Goal: Find contact information: Find contact information

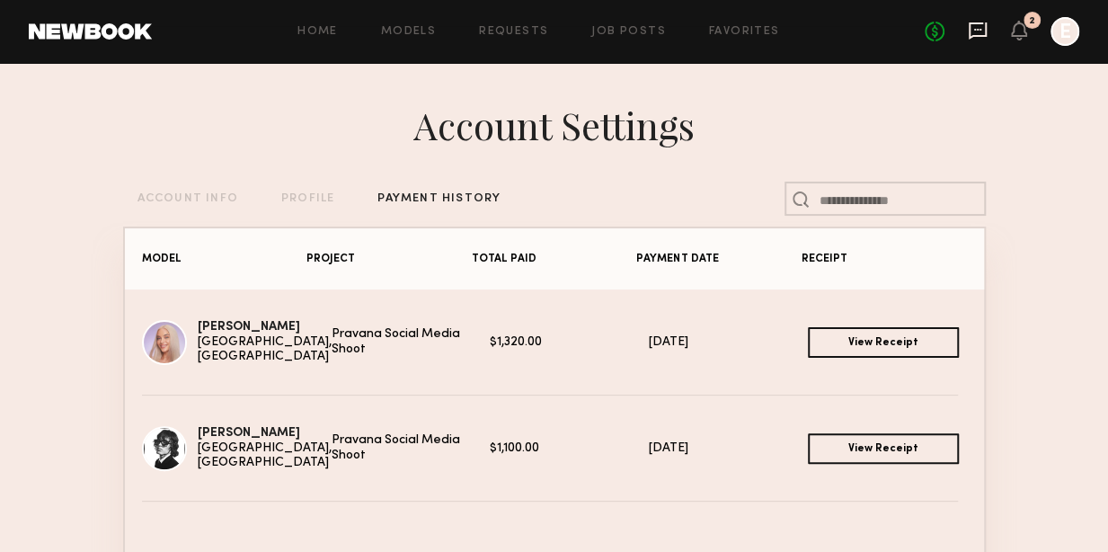
click at [970, 34] on icon at bounding box center [977, 30] width 18 height 17
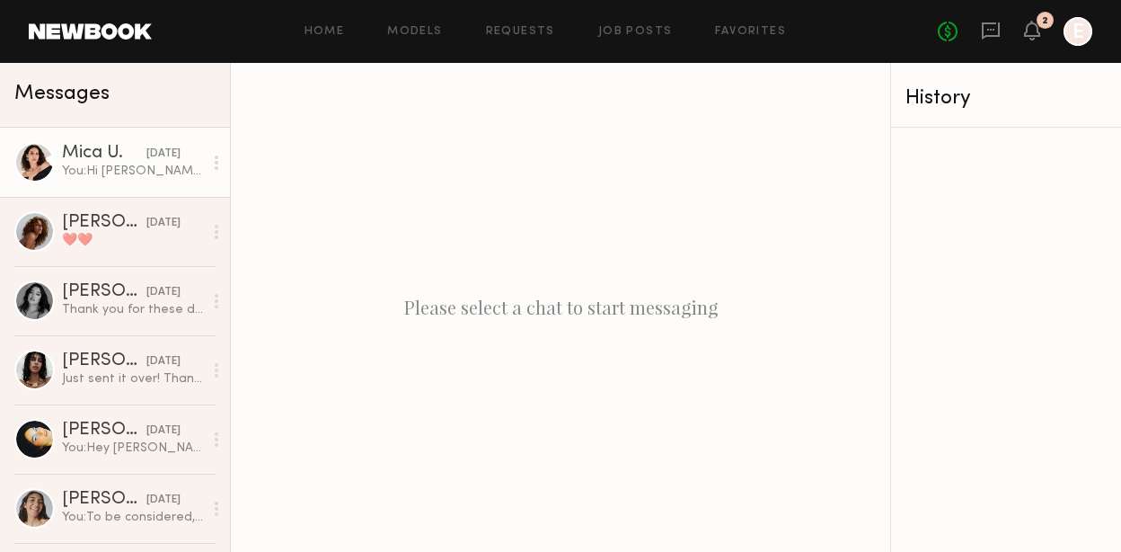
click at [138, 185] on link "Mica U. [DATE] You: Hi [PERSON_NAME], we are moving forward with you as a hair …" at bounding box center [115, 162] width 230 height 69
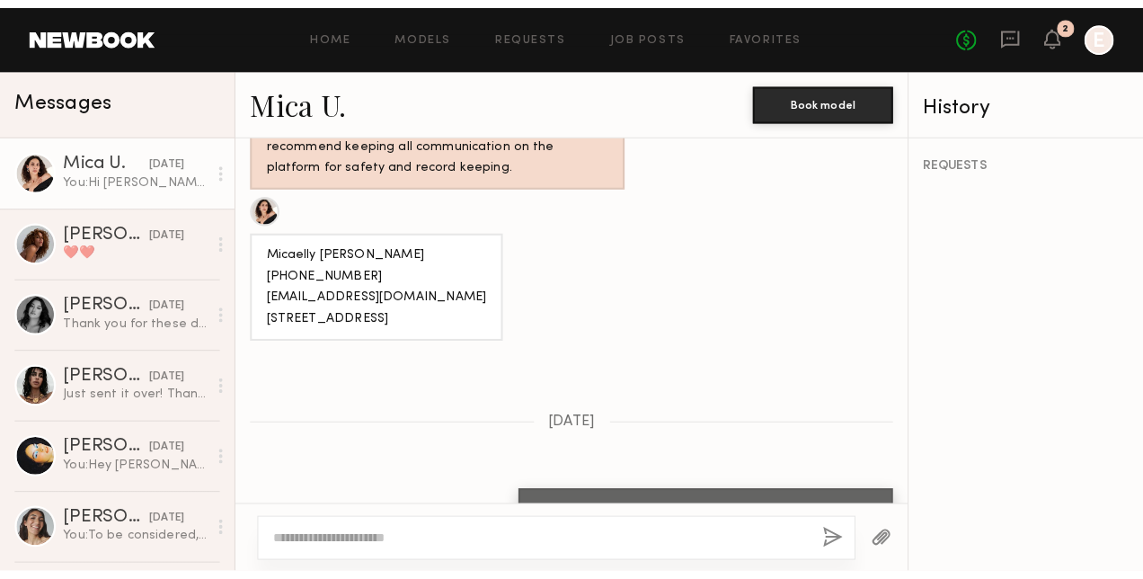
scroll to position [2927, 0]
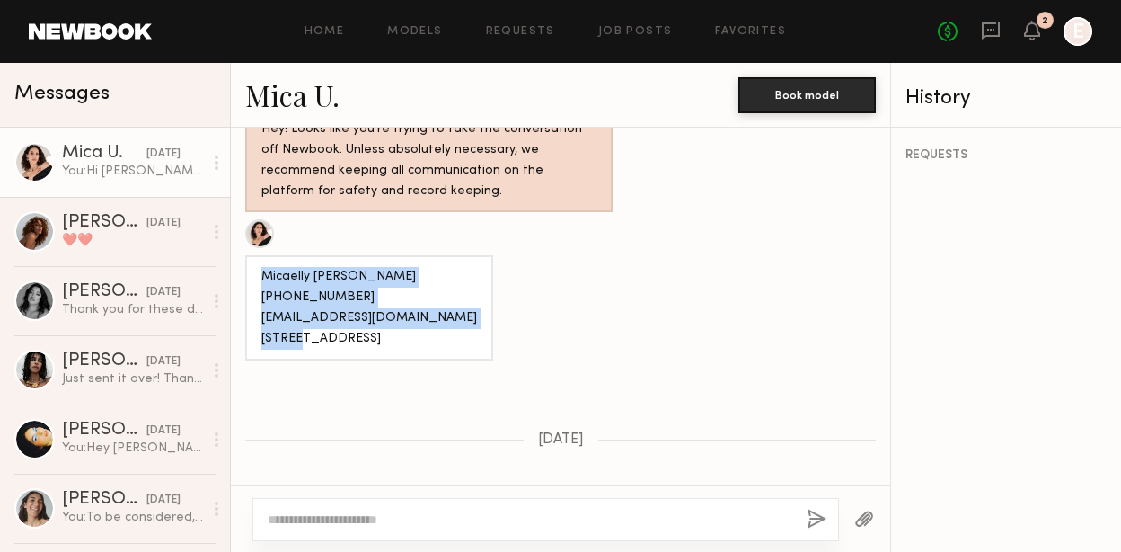
drag, startPoint x: 403, startPoint y: 222, endPoint x: 262, endPoint y: 155, distance: 155.9
click at [262, 255] on div "Micaelly [PERSON_NAME] [PHONE_NUMBER] [EMAIL_ADDRESS][DOMAIN_NAME] [STREET_ADDR…" at bounding box center [369, 307] width 248 height 105
copy div "Micaelly [PERSON_NAME] [PHONE_NUMBER] [EMAIL_ADDRESS][DOMAIN_NAME] [STREET_ADDR…"
